Goal: Task Accomplishment & Management: Manage account settings

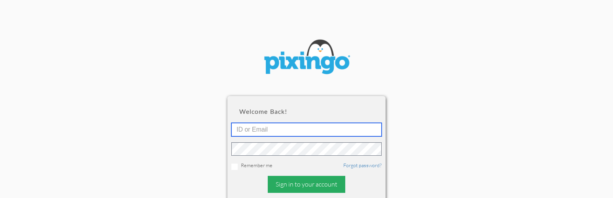
type input "[EMAIL_ADDRESS][DOMAIN_NAME]"
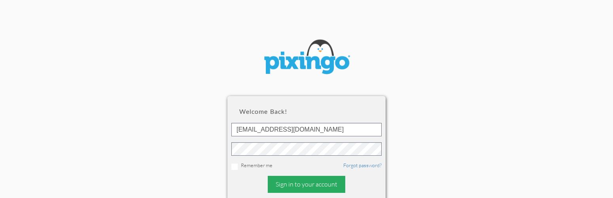
click at [302, 181] on div "Sign in to your account" at bounding box center [306, 184] width 77 height 17
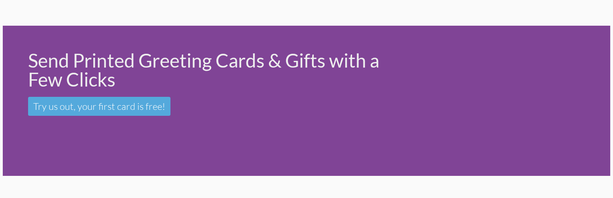
scroll to position [53, 0]
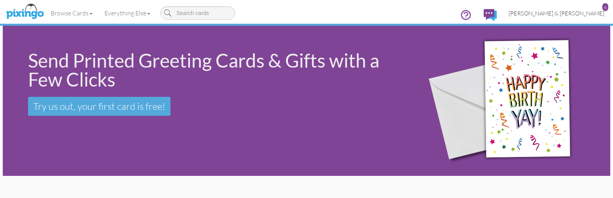
click at [580, 12] on span "[PERSON_NAME] & [PERSON_NAME]" at bounding box center [556, 13] width 96 height 7
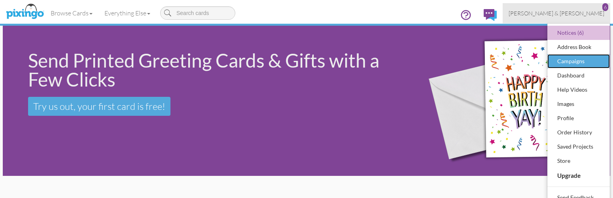
click at [573, 60] on div "Campaigns" at bounding box center [578, 61] width 47 height 12
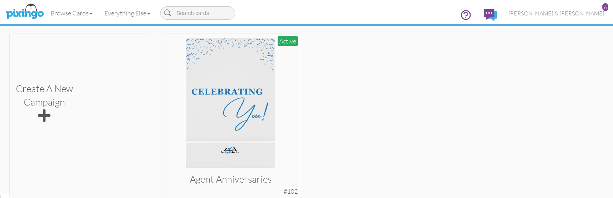
scroll to position [202, 0]
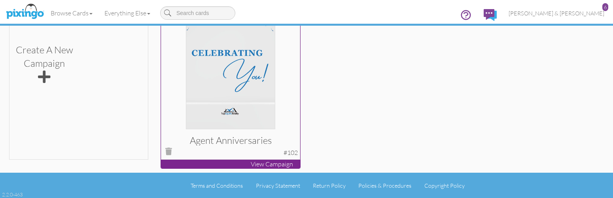
click at [265, 164] on p "View Campaign" at bounding box center [230, 164] width 139 height 9
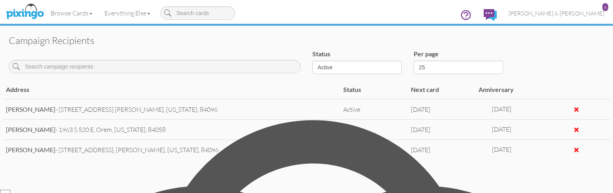
scroll to position [359, 0]
